Goal: Communication & Community: Answer question/provide support

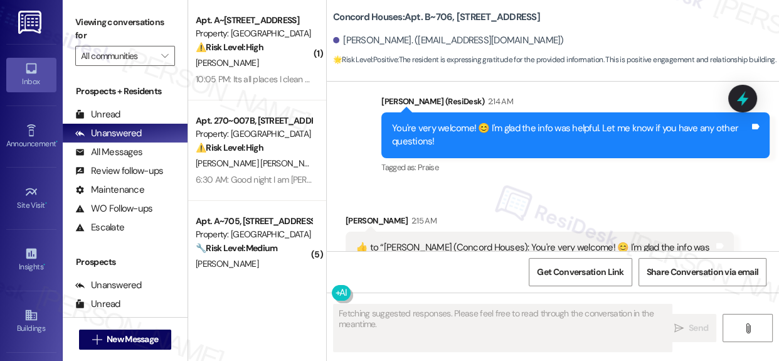
scroll to position [1219, 0]
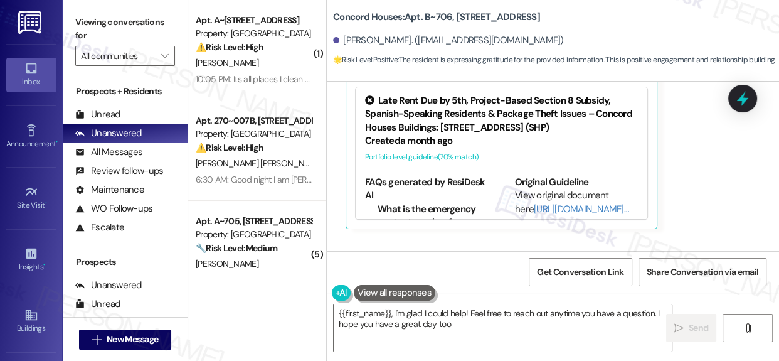
type textarea "{{first_name}}, I'm glad I could help! Feel free to reach out anytime you have …"
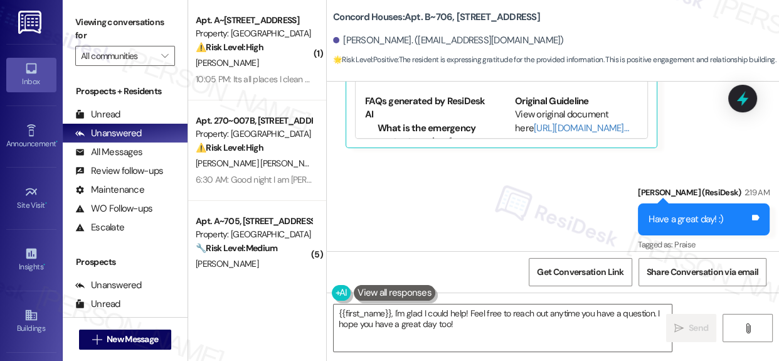
scroll to position [1325, 0]
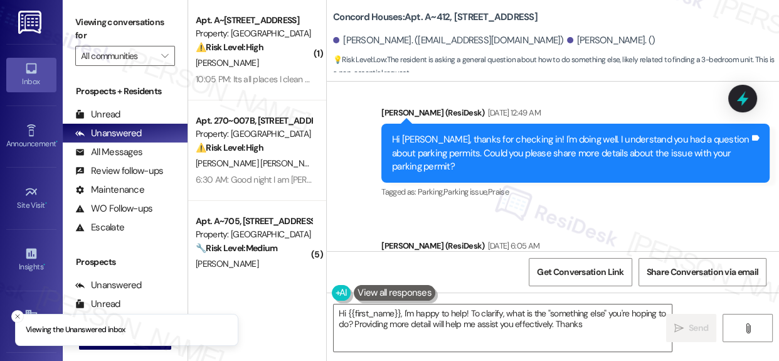
type textarea "Hi {{first_name}}, I'm happy to help! To clarify, what is the "something else" …"
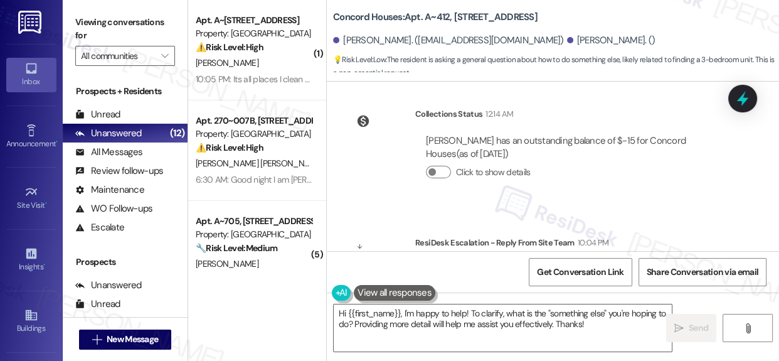
scroll to position [2240, 0]
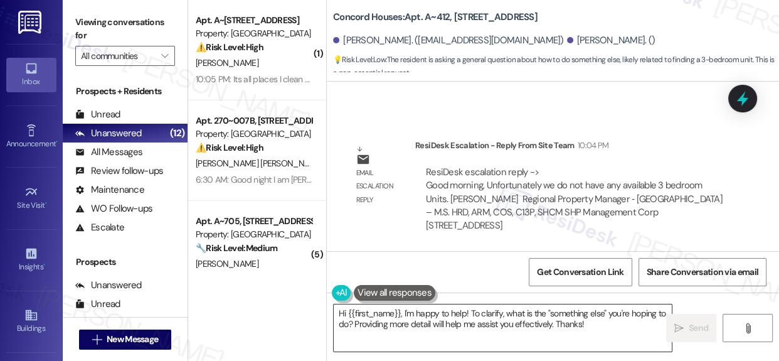
click at [559, 326] on textarea "Hi {{first_name}}, I'm happy to help! To clarify, what is the "something else" …" at bounding box center [503, 327] width 338 height 47
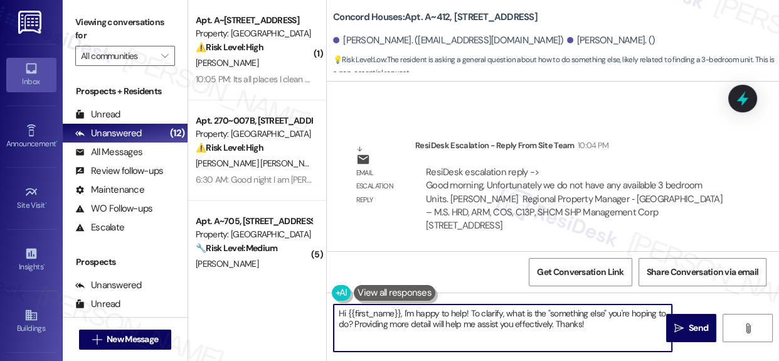
click at [559, 326] on textarea "Hi {{first_name}}, I'm happy to help! To clarify, what is the "something else" …" at bounding box center [503, 327] width 338 height 47
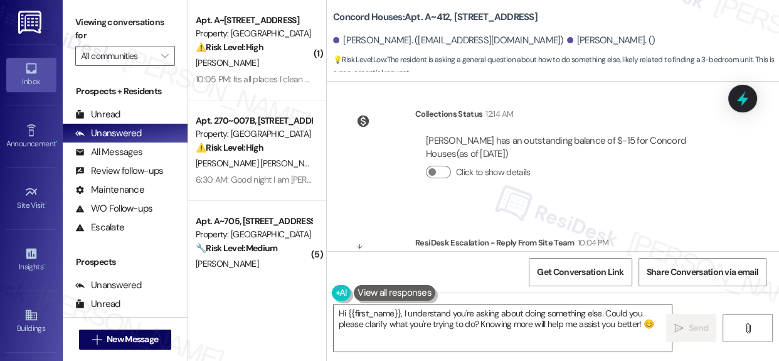
scroll to position [2240, 0]
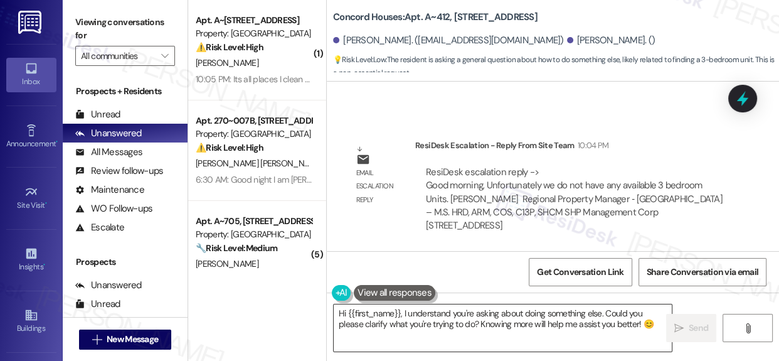
click at [466, 316] on textarea "Hi {{first_name}}, I understand you're asking about doing something else. Could…" at bounding box center [503, 327] width 338 height 47
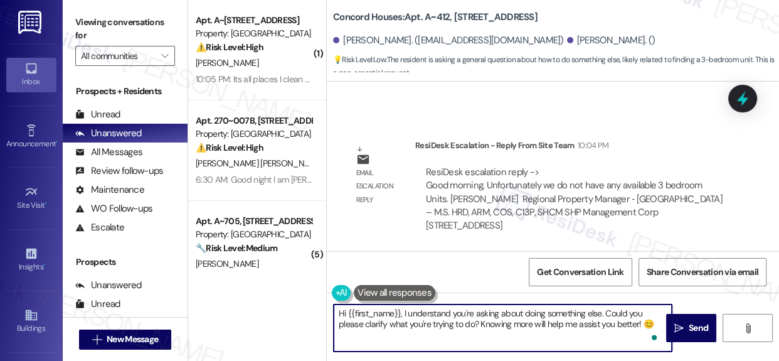
click at [405, 313] on textarea "Hi {{first_name}}, I understand you're asking about doing something else. Could…" at bounding box center [503, 327] width 338 height 47
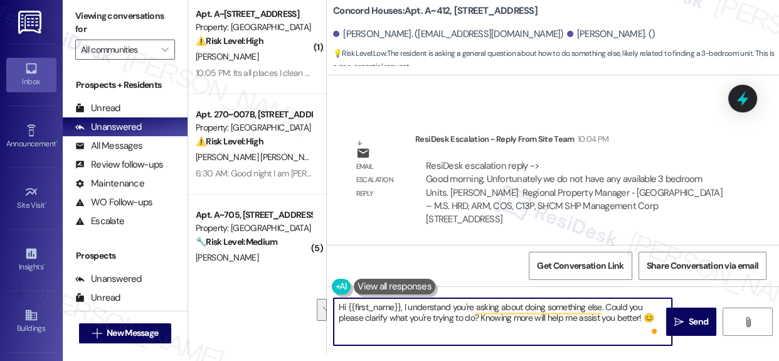
drag, startPoint x: 407, startPoint y: 313, endPoint x: 647, endPoint y: 322, distance: 241.1
click at [652, 317] on textarea "Hi {{first_name}}, I understand you're asking about doing something else. Could…" at bounding box center [503, 321] width 338 height 47
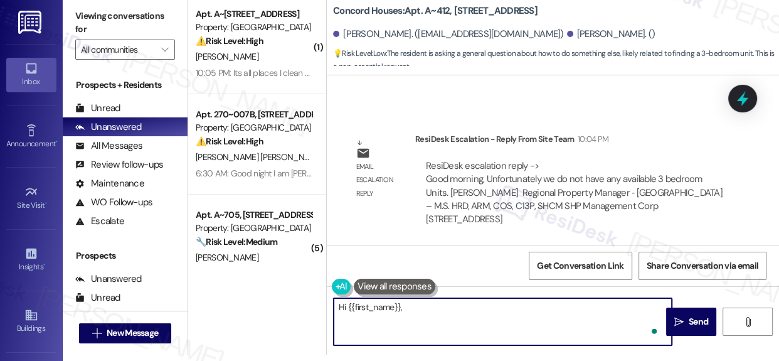
paste textarea "Good morning! Just a quick update — I checked with the team, and there aren't a…"
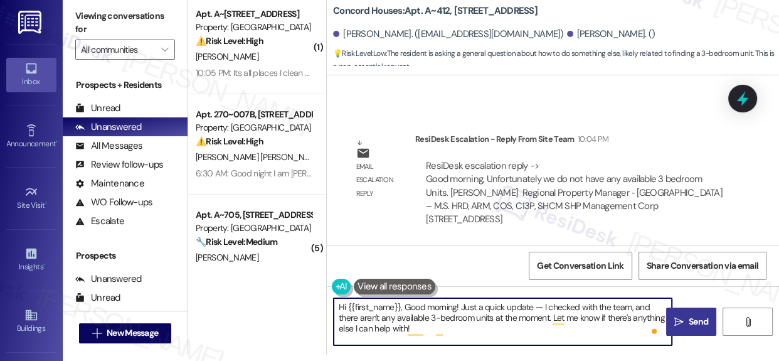
type textarea "Hi {{first_name}}, Good morning! Just a quick update — I checked with the team,…"
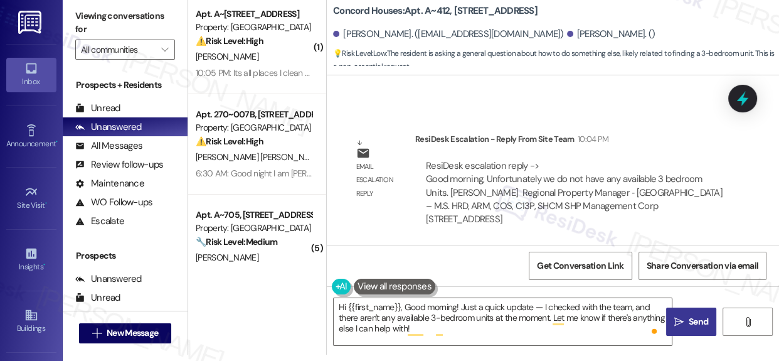
click at [698, 320] on span "Send" at bounding box center [698, 321] width 19 height 13
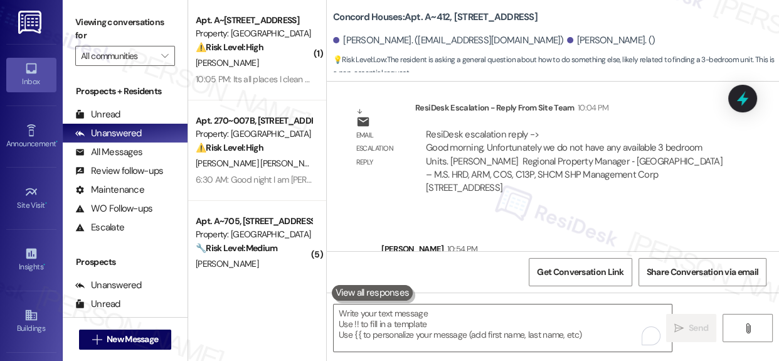
scroll to position [2354, 0]
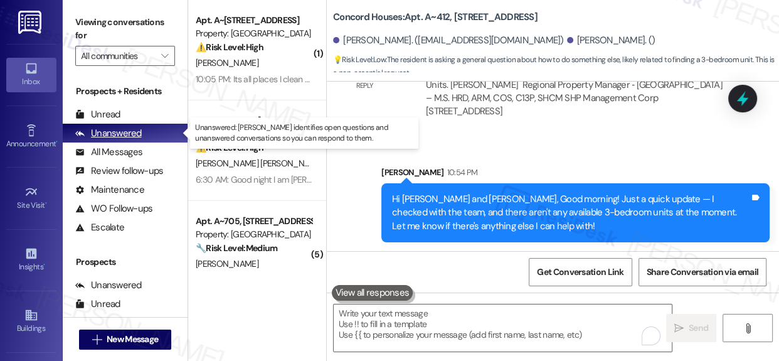
click at [117, 130] on div "Unanswered" at bounding box center [108, 133] width 66 height 13
click at [122, 131] on div "Unanswered" at bounding box center [108, 133] width 66 height 13
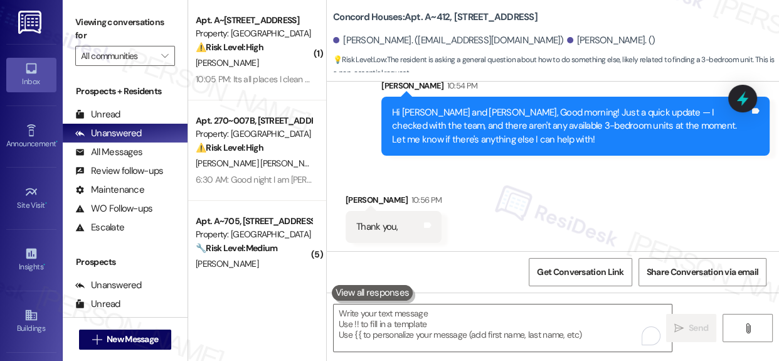
scroll to position [2441, 0]
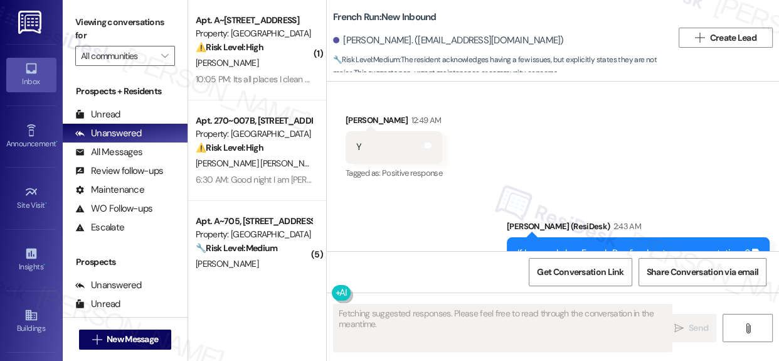
scroll to position [2778, 0]
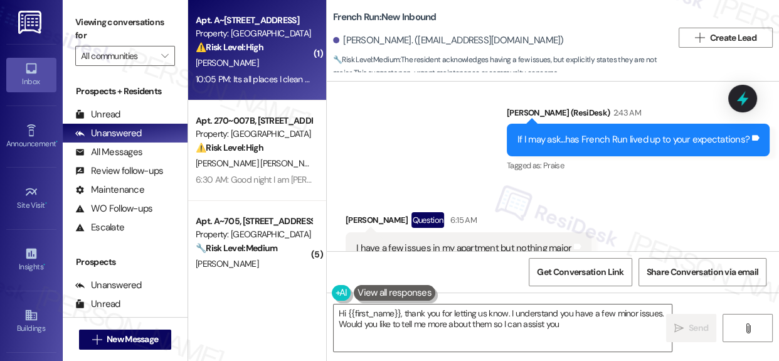
type textarea "Hi {{first_name}}, thank you for letting us know. I understand you have a few m…"
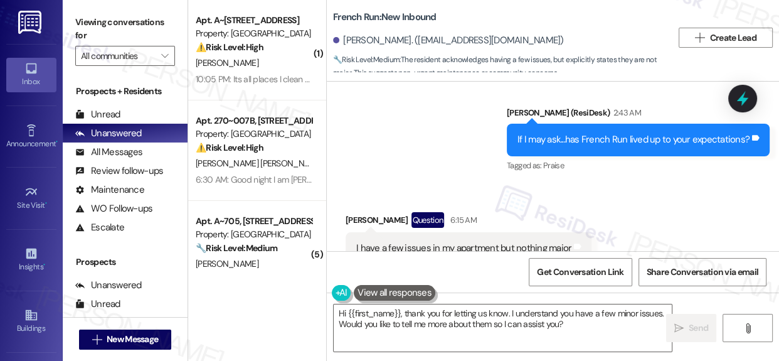
drag, startPoint x: 427, startPoint y: 5, endPoint x: 418, endPoint y: 95, distance: 90.7
click at [418, 95] on div "Sent via SMS [PERSON_NAME] (ResiDesk) 2:43 AM If I may ask...has French Run liv…" at bounding box center [553, 131] width 452 height 106
click at [419, 95] on div "Sent via SMS [PERSON_NAME] (ResiDesk) 2:43 AM If I may ask...has French Run liv…" at bounding box center [553, 131] width 452 height 106
click at [358, 42] on div "[PERSON_NAME]. ([EMAIL_ADDRESS][DOMAIN_NAME])" at bounding box center [448, 40] width 231 height 13
drag, startPoint x: 358, startPoint y: 42, endPoint x: 380, endPoint y: 43, distance: 21.4
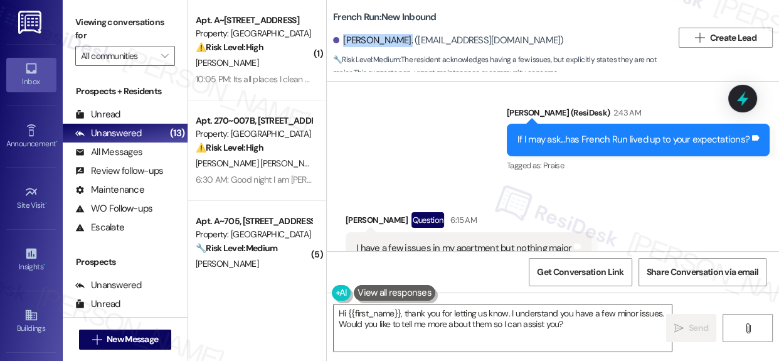
click at [380, 43] on div "[PERSON_NAME]. ([EMAIL_ADDRESS][DOMAIN_NAME])" at bounding box center [448, 40] width 231 height 13
copy div "[PERSON_NAME]"
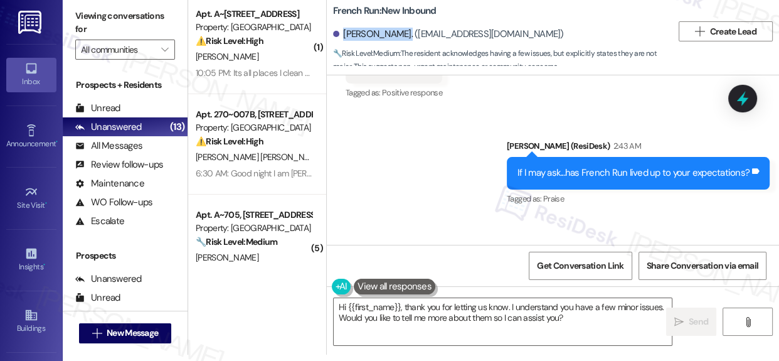
scroll to position [2779, 0]
